Goal: Transaction & Acquisition: Purchase product/service

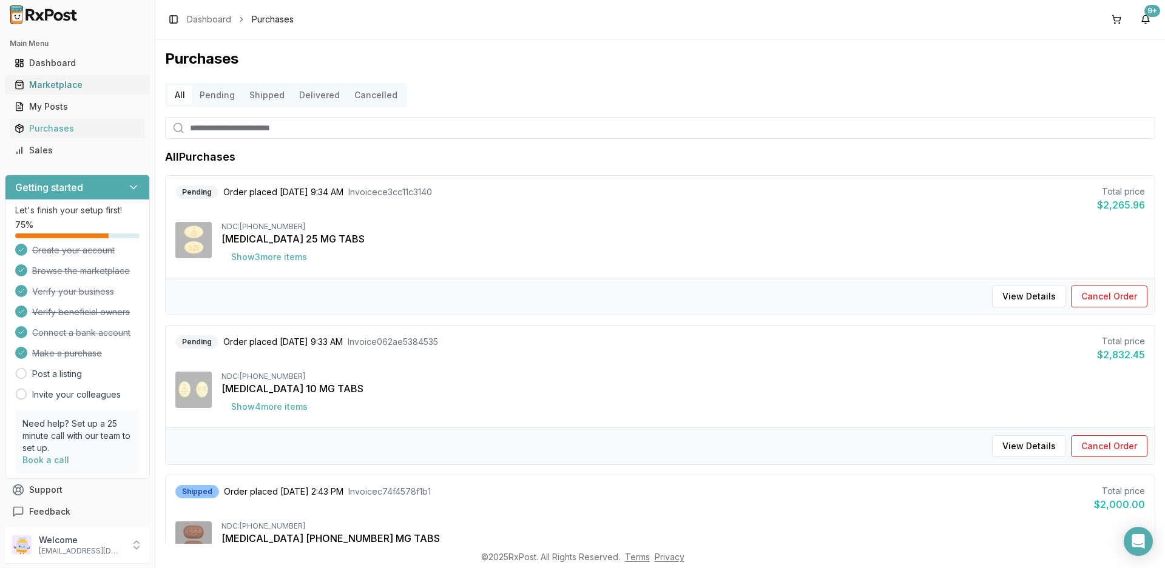
click at [57, 86] on div "Marketplace" at bounding box center [78, 85] width 126 height 12
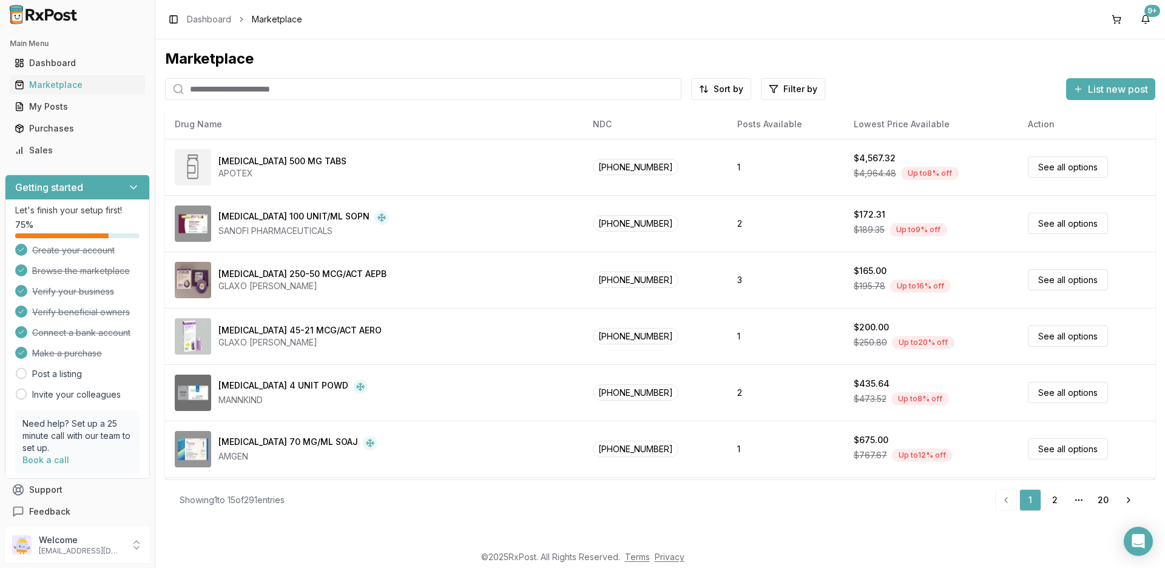
click at [261, 96] on input "search" at bounding box center [423, 89] width 516 height 22
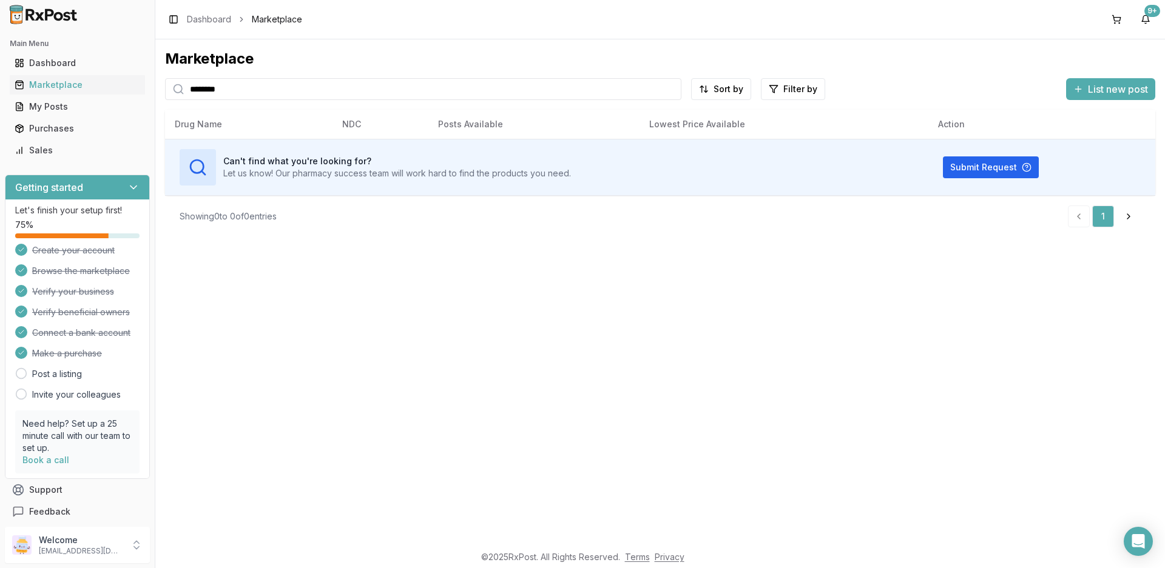
click at [260, 93] on input "********" at bounding box center [423, 89] width 516 height 22
type input "********"
drag, startPoint x: 284, startPoint y: 84, endPoint x: 0, endPoint y: 82, distance: 284.5
click at [0, 82] on div "Main Menu Dashboard Marketplace My Posts Purchases Sales Getting started Let's …" at bounding box center [582, 284] width 1165 height 568
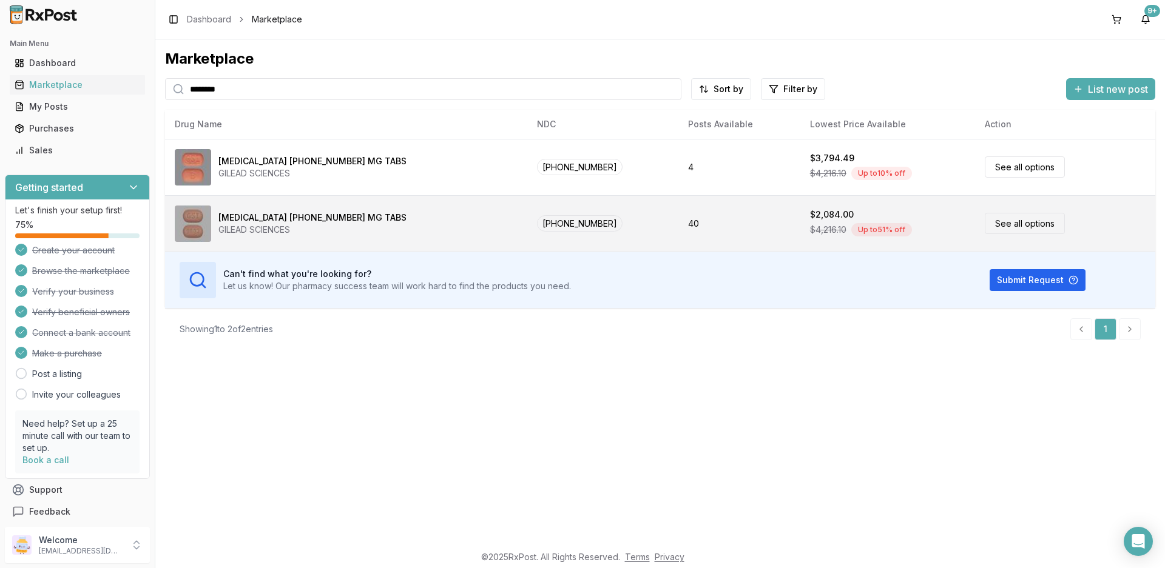
type input "********"
click at [277, 221] on div "[MEDICAL_DATA] [PHONE_NUMBER] MG TABS" at bounding box center [312, 218] width 188 height 12
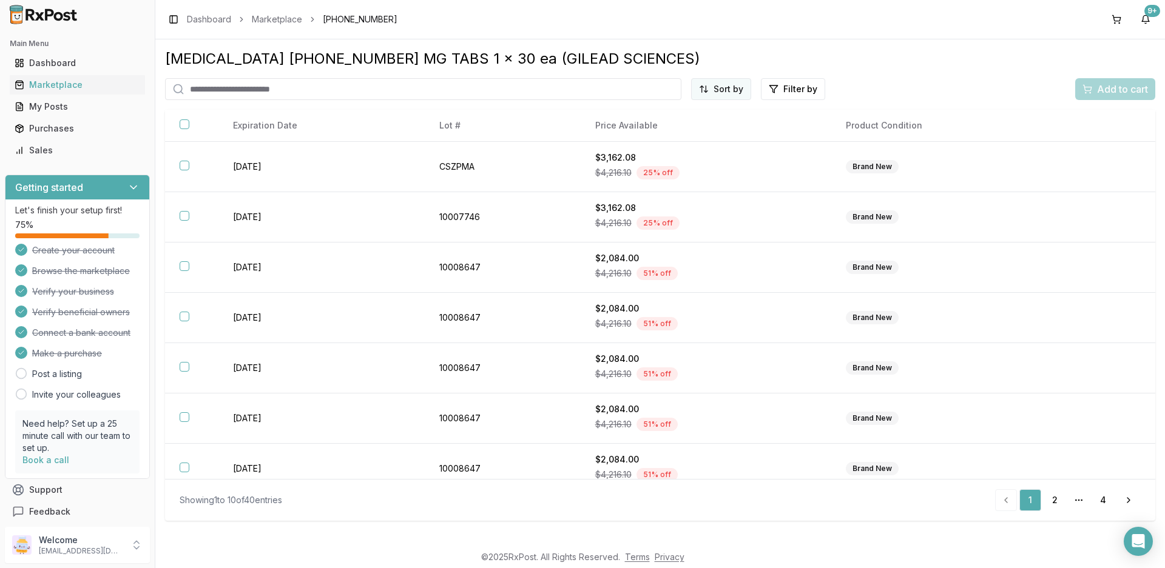
click at [713, 90] on html "Main Menu Dashboard Marketplace My Posts Purchases Sales Getting started Let's …" at bounding box center [582, 284] width 1165 height 568
click at [684, 135] on div "Price (Low to High)" at bounding box center [690, 134] width 115 height 19
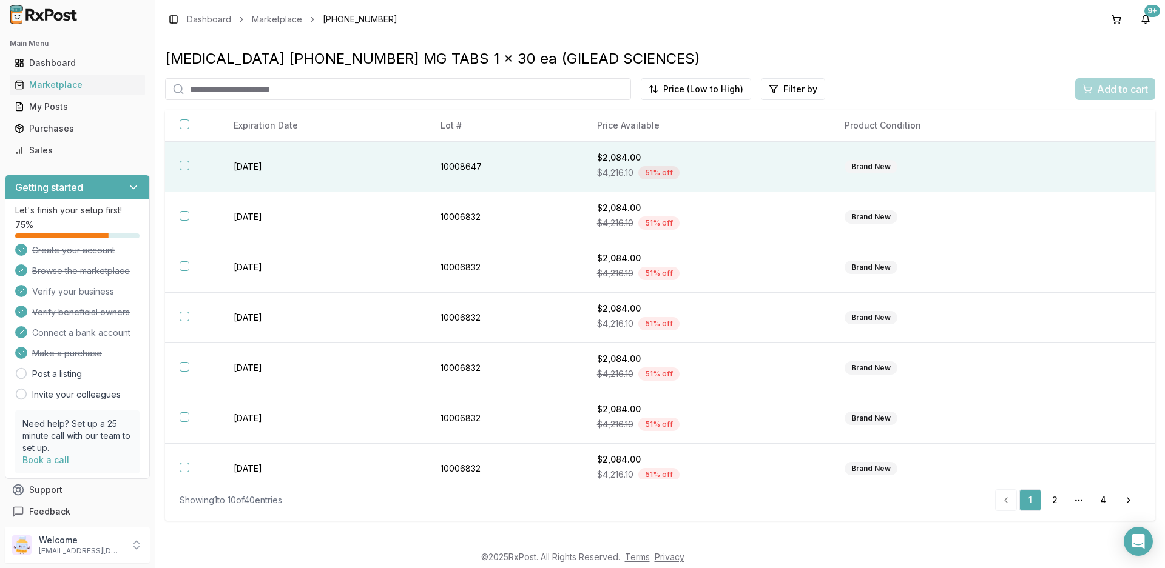
click at [253, 170] on td "[DATE]" at bounding box center [322, 167] width 207 height 50
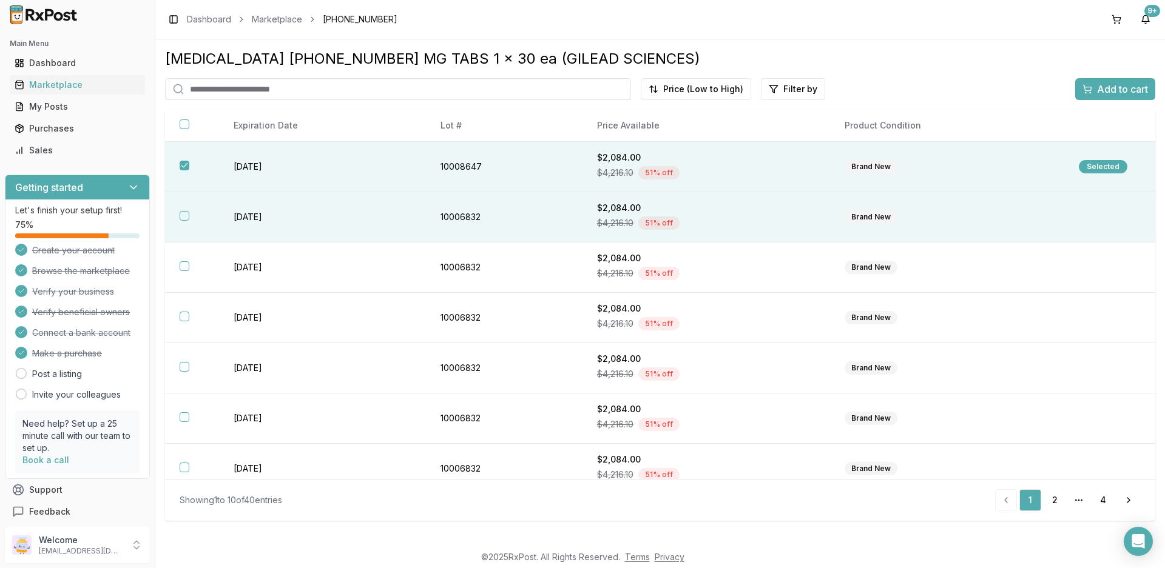
click at [249, 214] on td "[DATE]" at bounding box center [322, 217] width 207 height 50
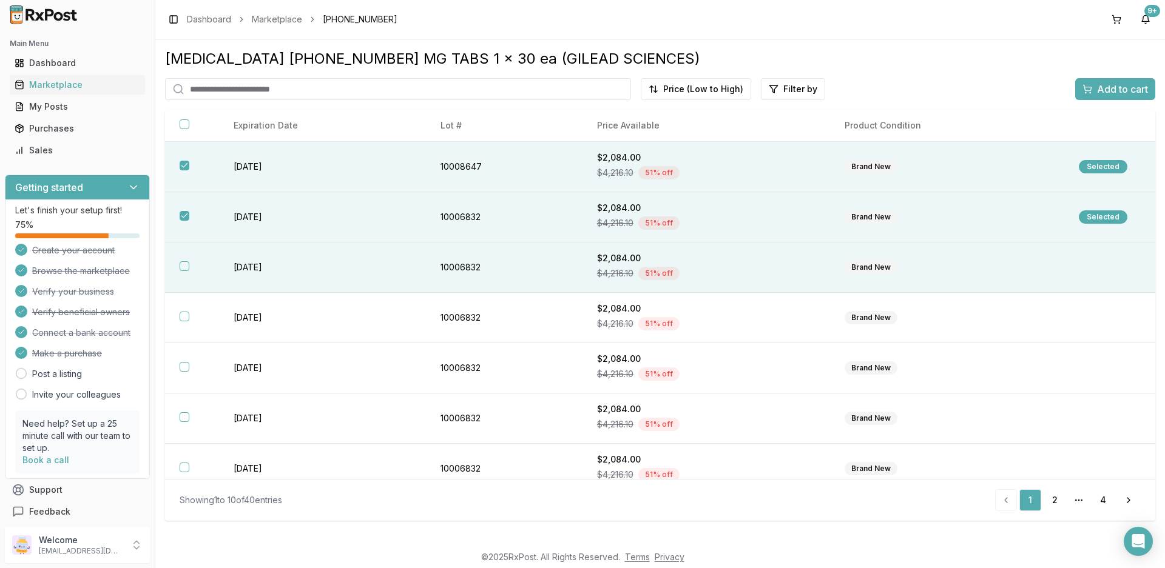
click at [251, 267] on td "[DATE]" at bounding box center [322, 268] width 207 height 50
click at [1118, 93] on span "Add to cart" at bounding box center [1122, 89] width 51 height 15
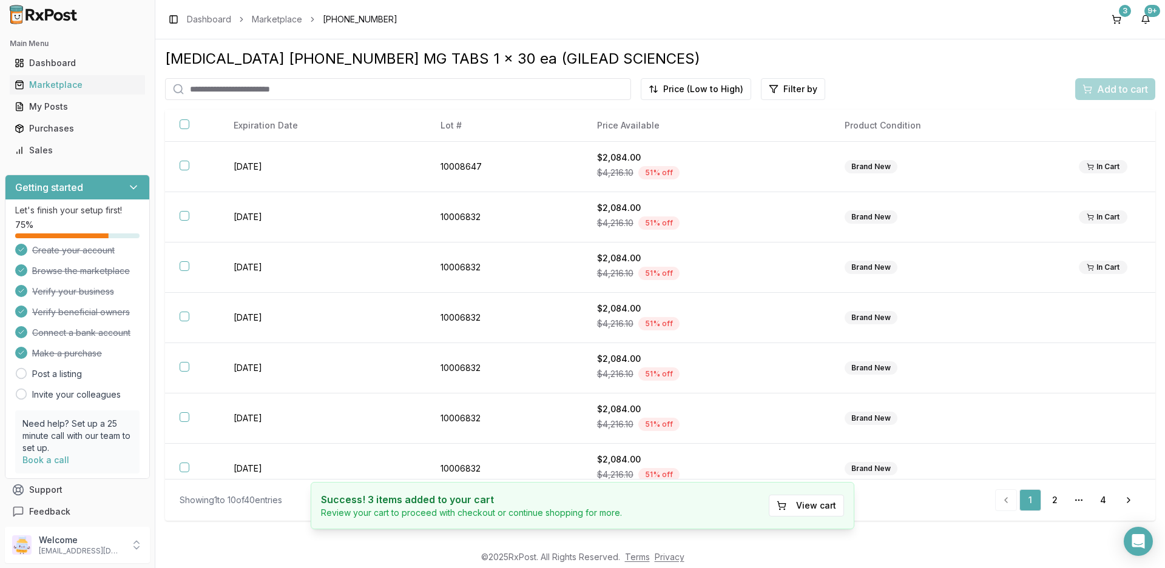
click at [272, 92] on input "search" at bounding box center [398, 89] width 466 height 22
type input "*******"
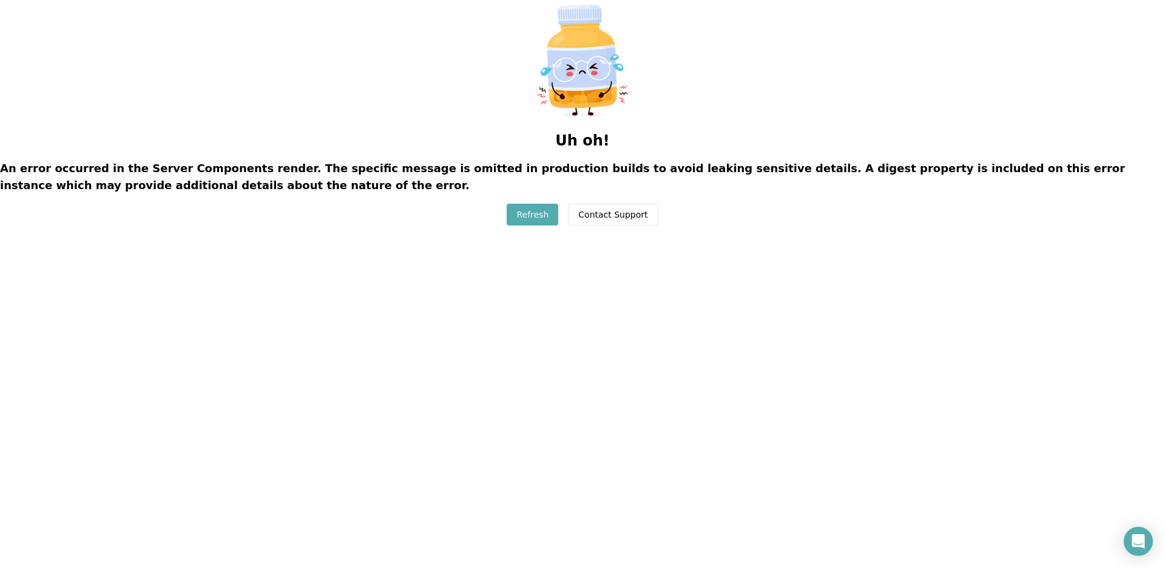
click at [523, 212] on button "Refresh" at bounding box center [532, 215] width 52 height 22
click at [534, 212] on button "Refresh" at bounding box center [532, 215] width 52 height 22
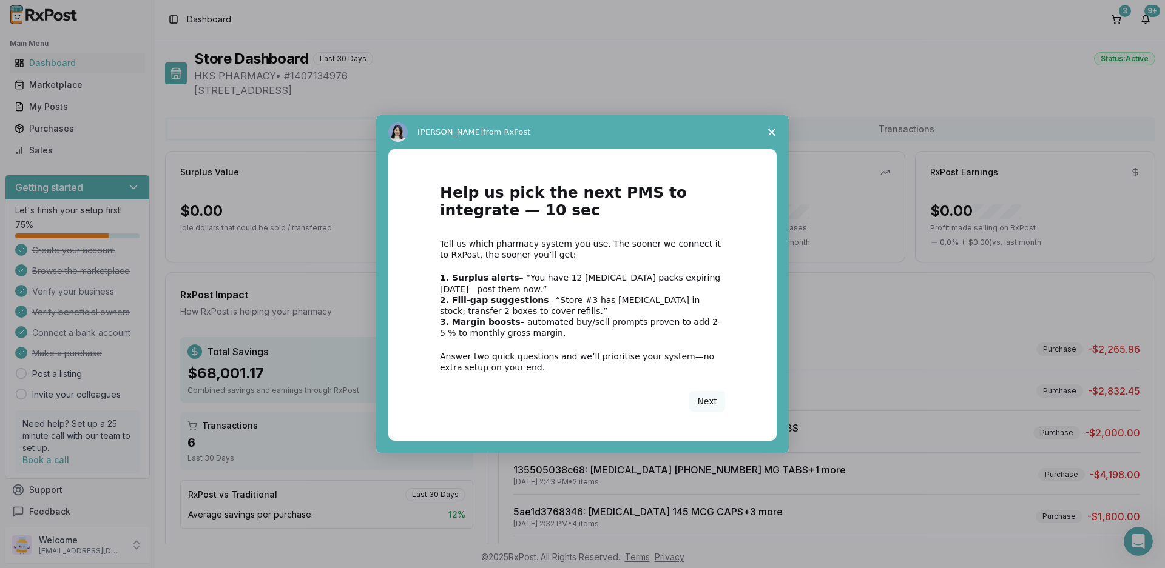
click at [770, 130] on polygon "Close survey" at bounding box center [771, 132] width 7 height 7
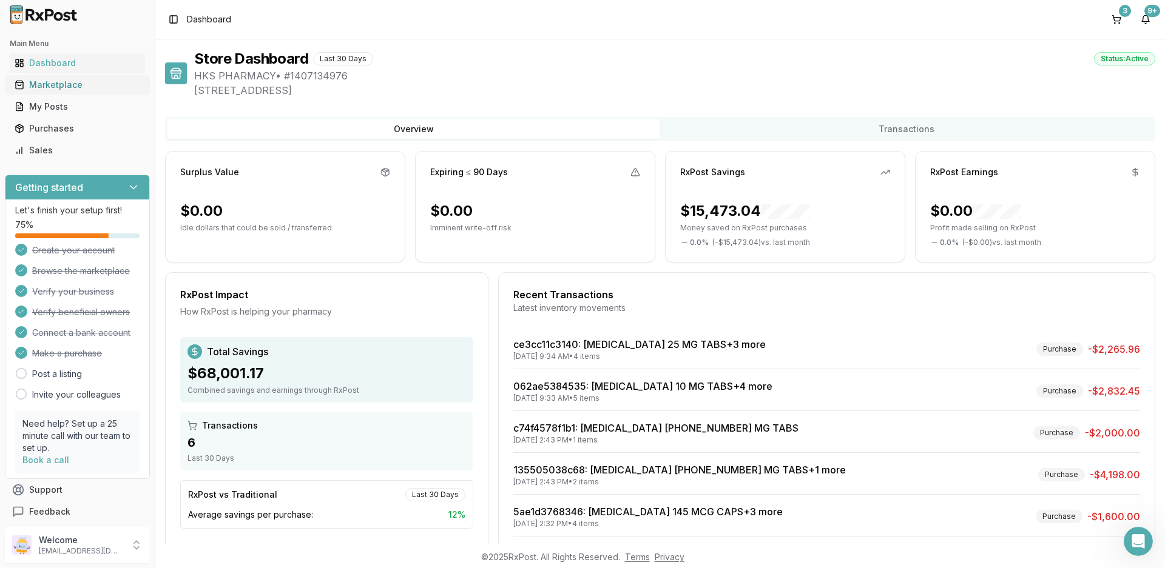
click at [50, 84] on div "Marketplace" at bounding box center [78, 85] width 126 height 12
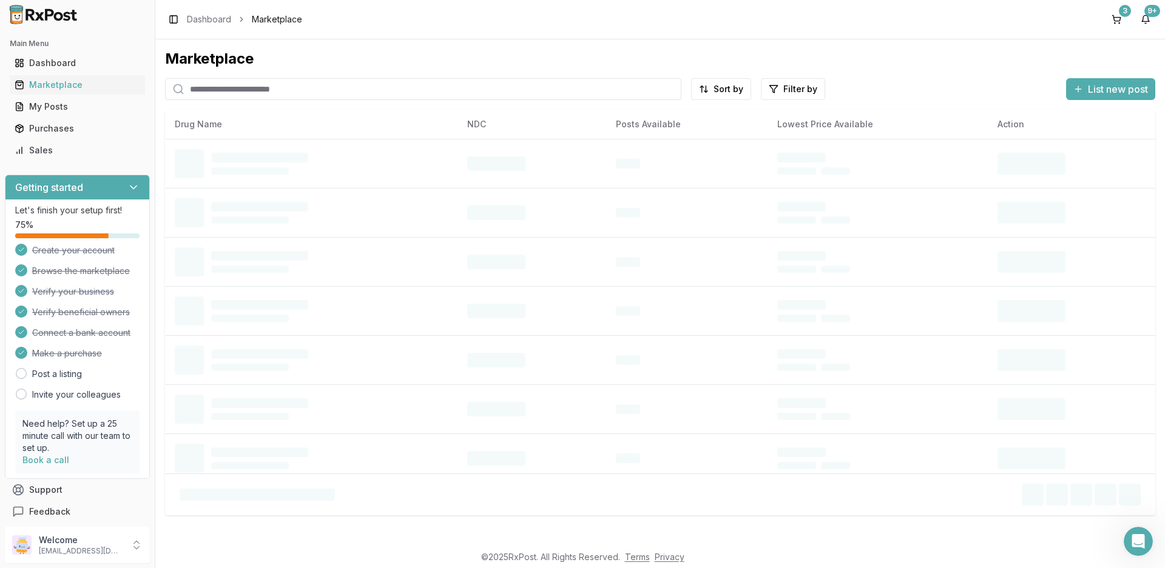
click at [257, 90] on input "search" at bounding box center [423, 89] width 516 height 22
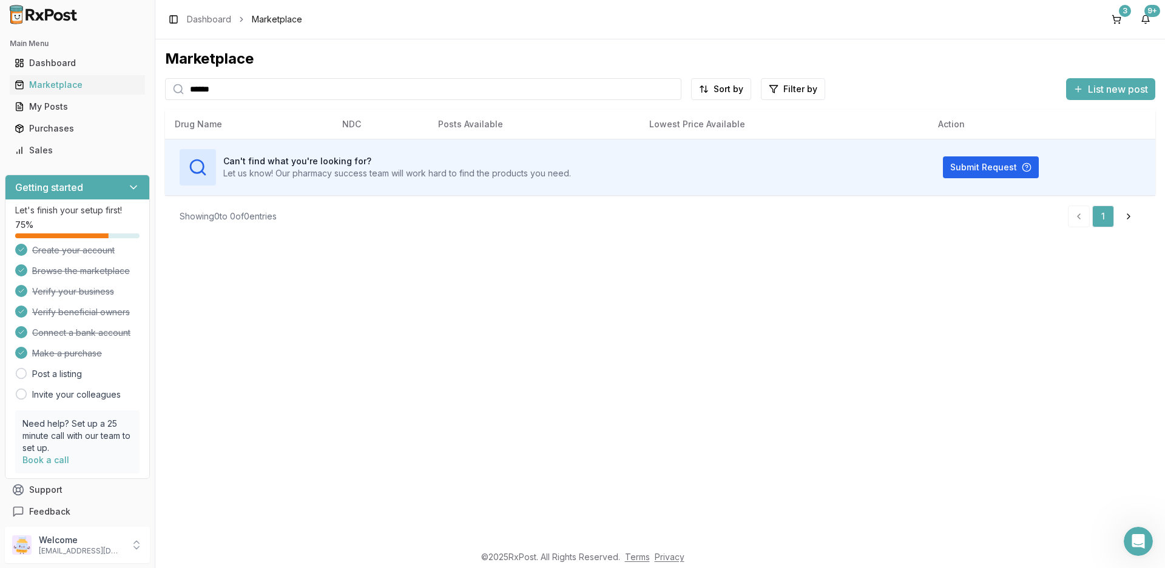
type input "******"
drag, startPoint x: 291, startPoint y: 90, endPoint x: 85, endPoint y: 62, distance: 207.6
click at [85, 62] on div "Main Menu Dashboard Marketplace My Posts Purchases Sales Getting started Let's …" at bounding box center [582, 284] width 1165 height 568
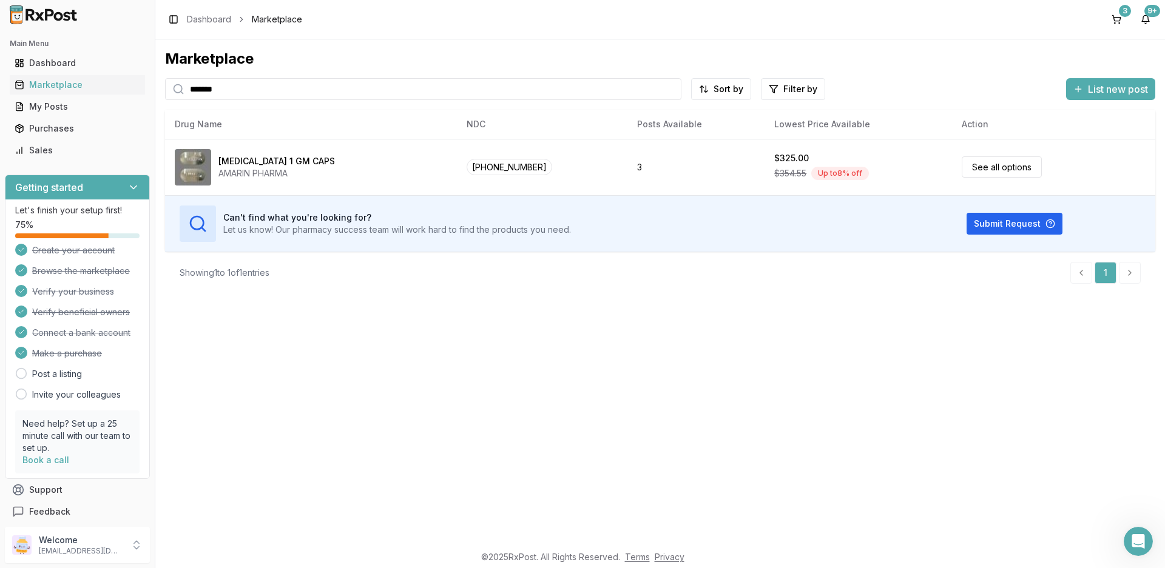
type input "*******"
click at [1115, 20] on button "3" at bounding box center [1115, 19] width 19 height 19
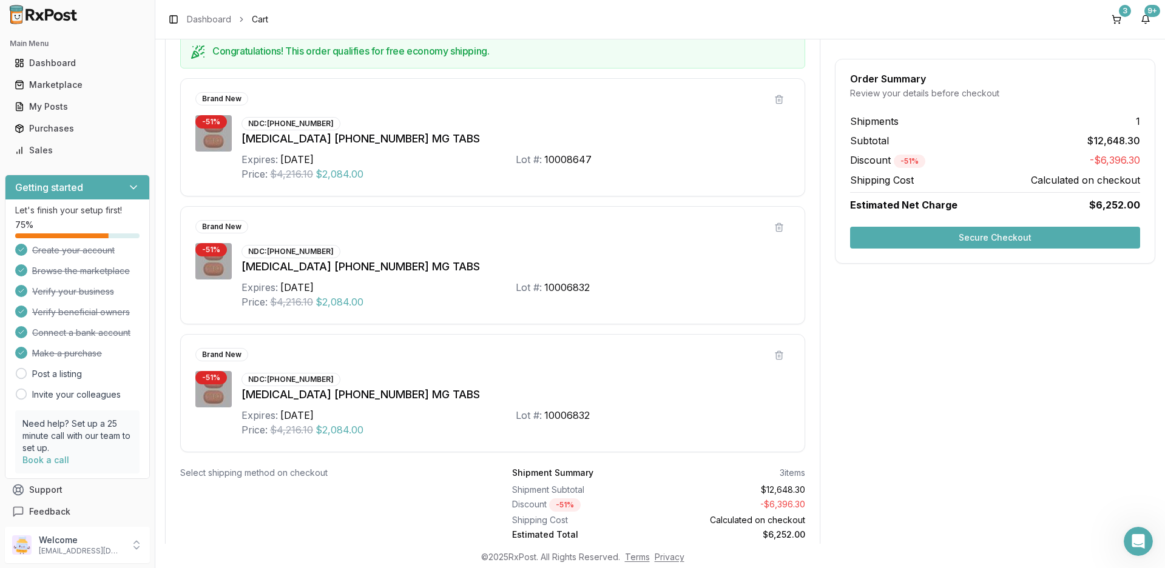
scroll to position [289, 0]
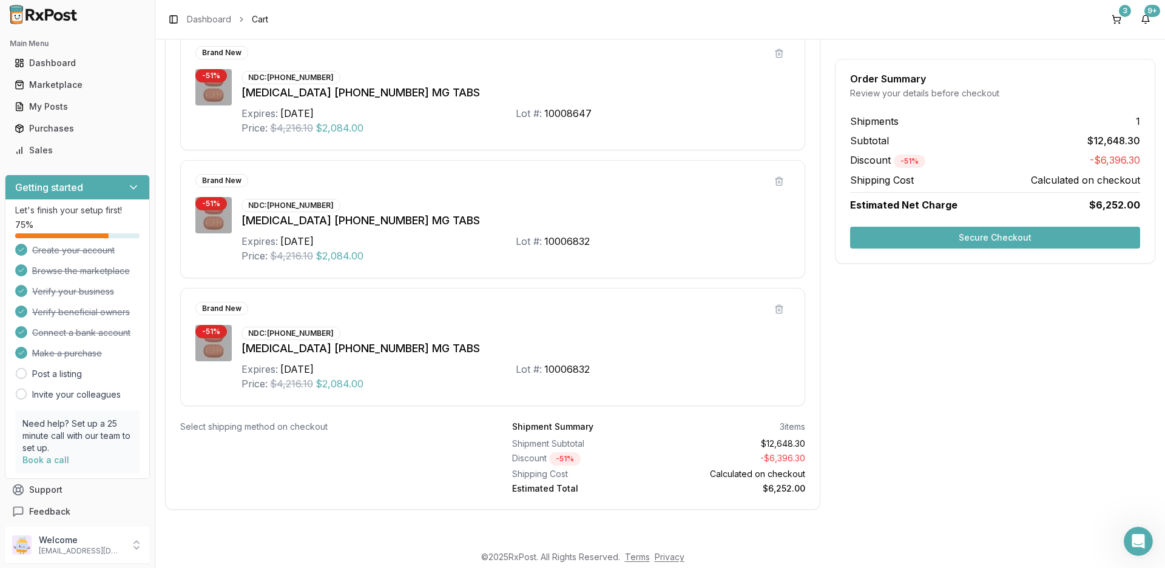
click at [999, 241] on button "Secure Checkout" at bounding box center [995, 238] width 290 height 22
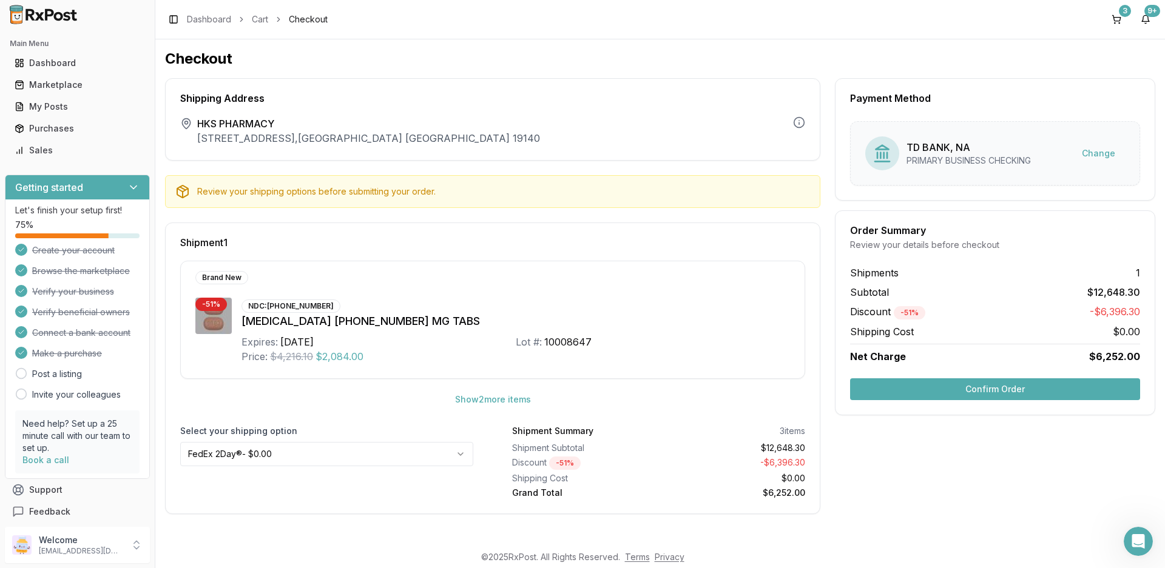
click at [1028, 395] on button "Confirm Order" at bounding box center [995, 389] width 290 height 22
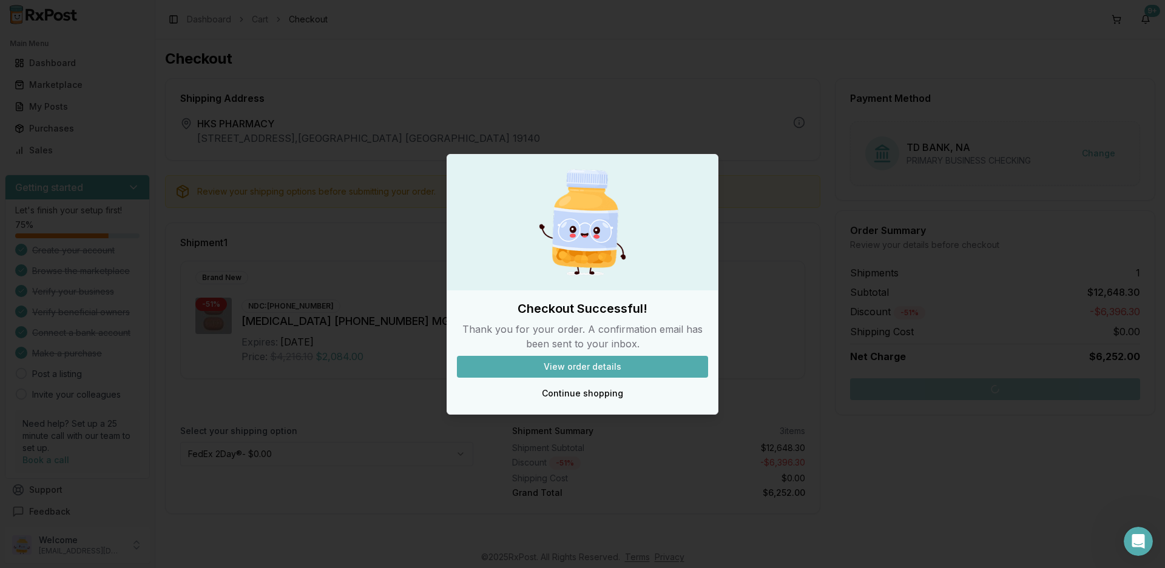
click at [567, 382] on div "Checkout Successful! Thank you for your order. A confirmation email has been se…" at bounding box center [582, 352] width 271 height 104
click at [567, 387] on button "Continue shopping" at bounding box center [582, 394] width 251 height 22
